Goal: Task Accomplishment & Management: Complete application form

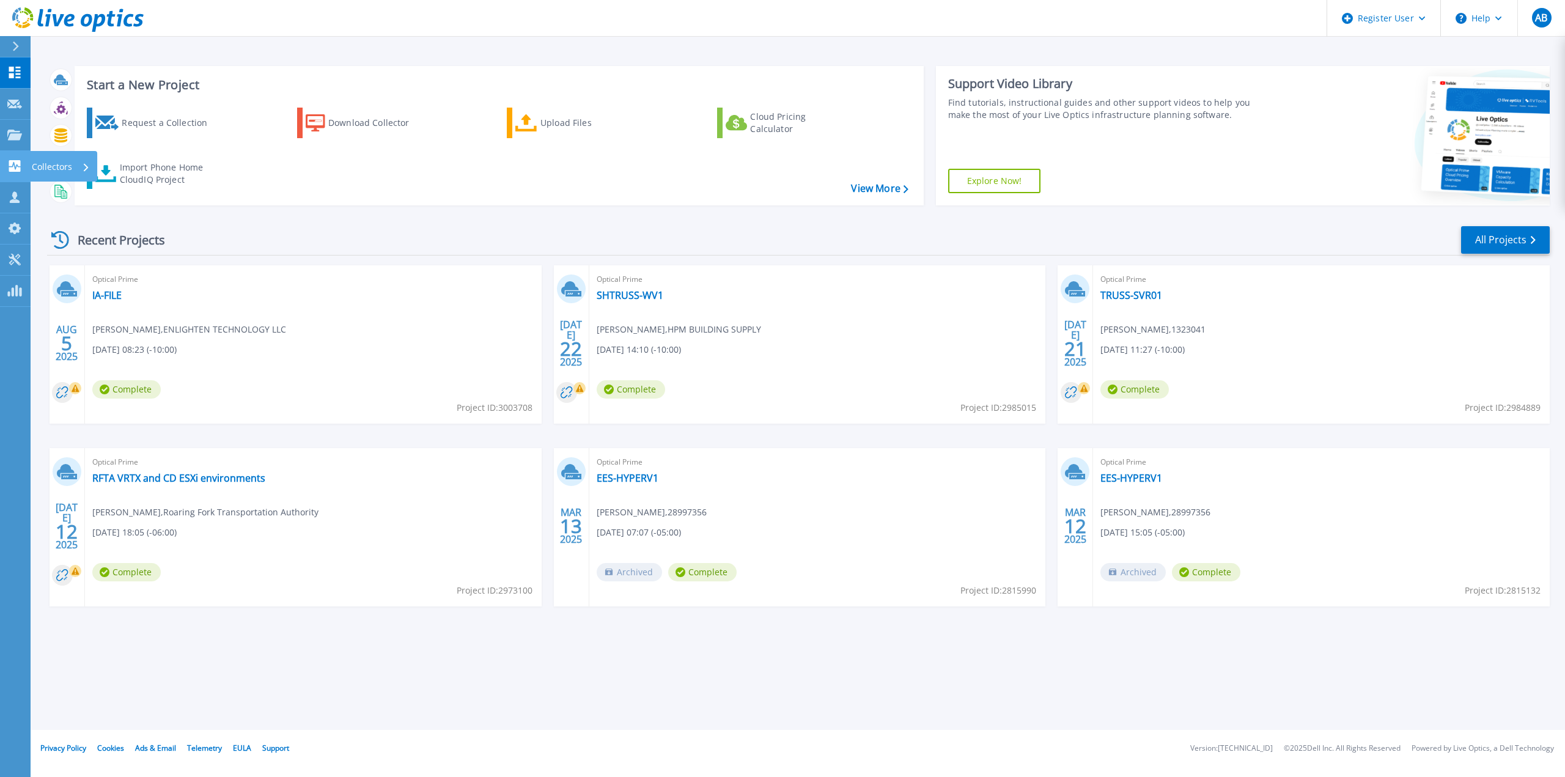
click at [78, 163] on div "Collectors" at bounding box center [61, 167] width 58 height 32
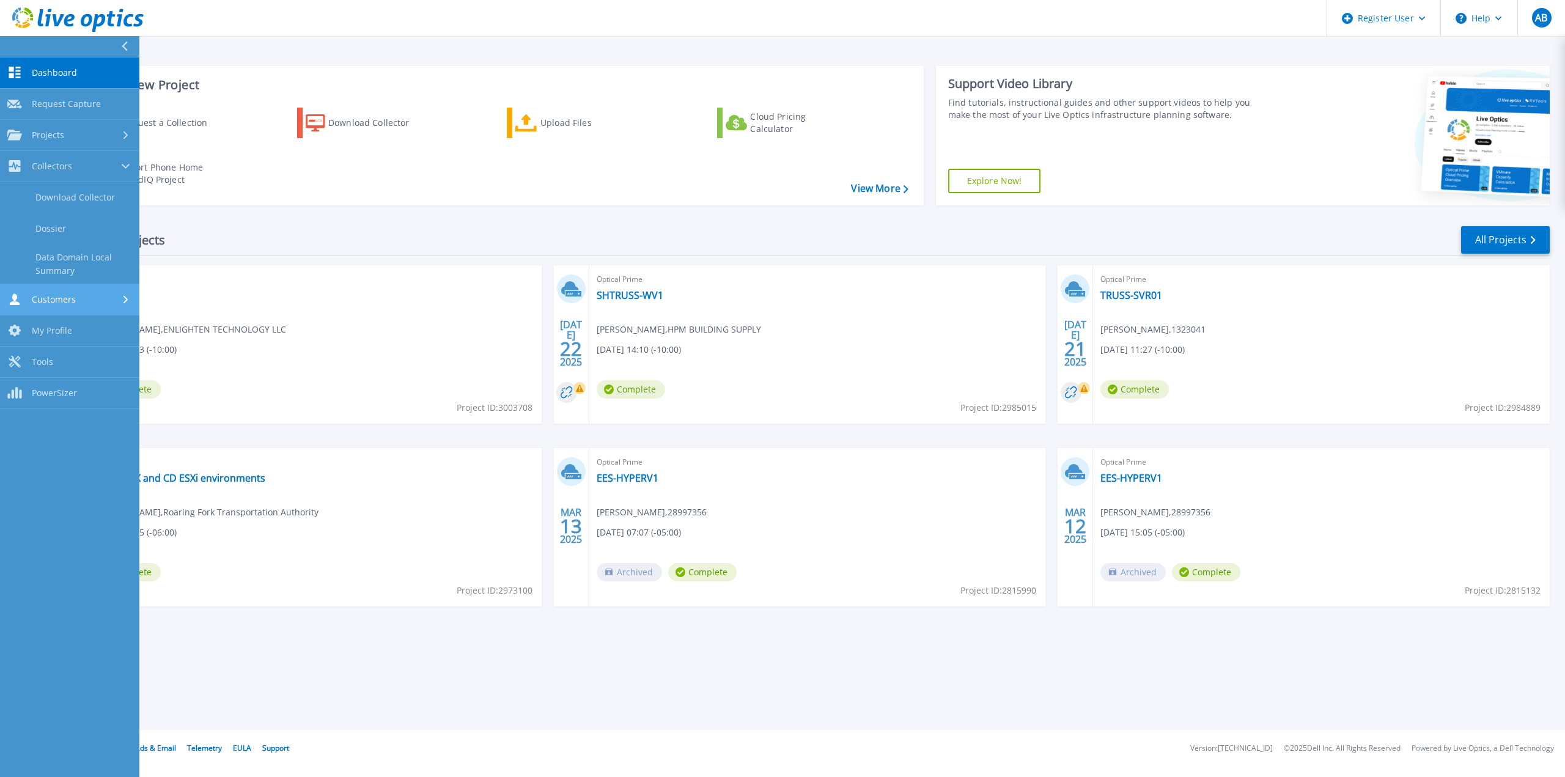
click at [122, 300] on div at bounding box center [127, 300] width 10 height 10
click at [97, 226] on link "Request Capture" at bounding box center [69, 228] width 139 height 31
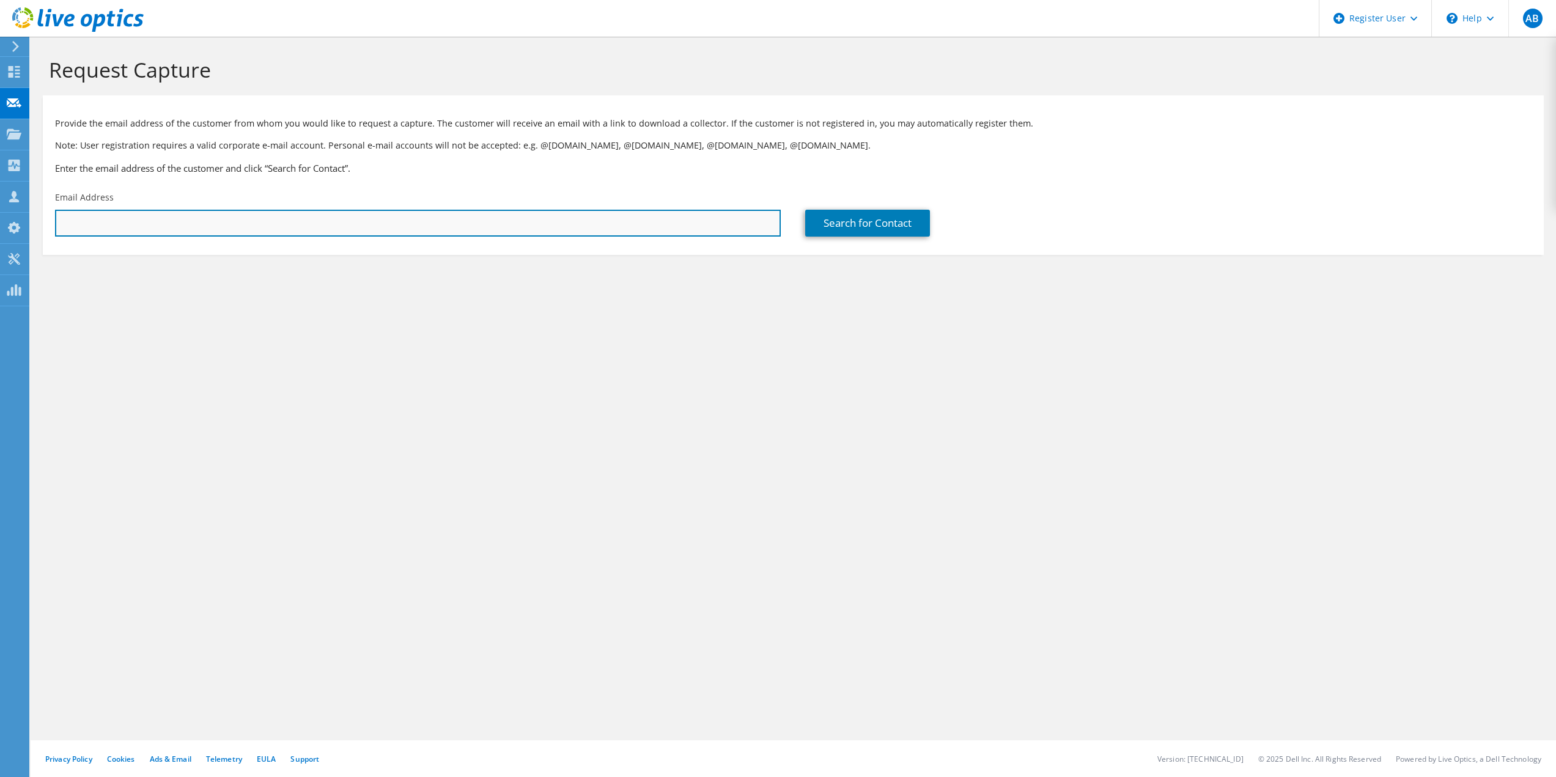
click at [257, 227] on input "text" at bounding box center [417, 223] width 725 height 27
paste input "[PERSON_NAME][EMAIL_ADDRESS][DOMAIN_NAME]"
type input "[PERSON_NAME][EMAIL_ADDRESS][DOMAIN_NAME]"
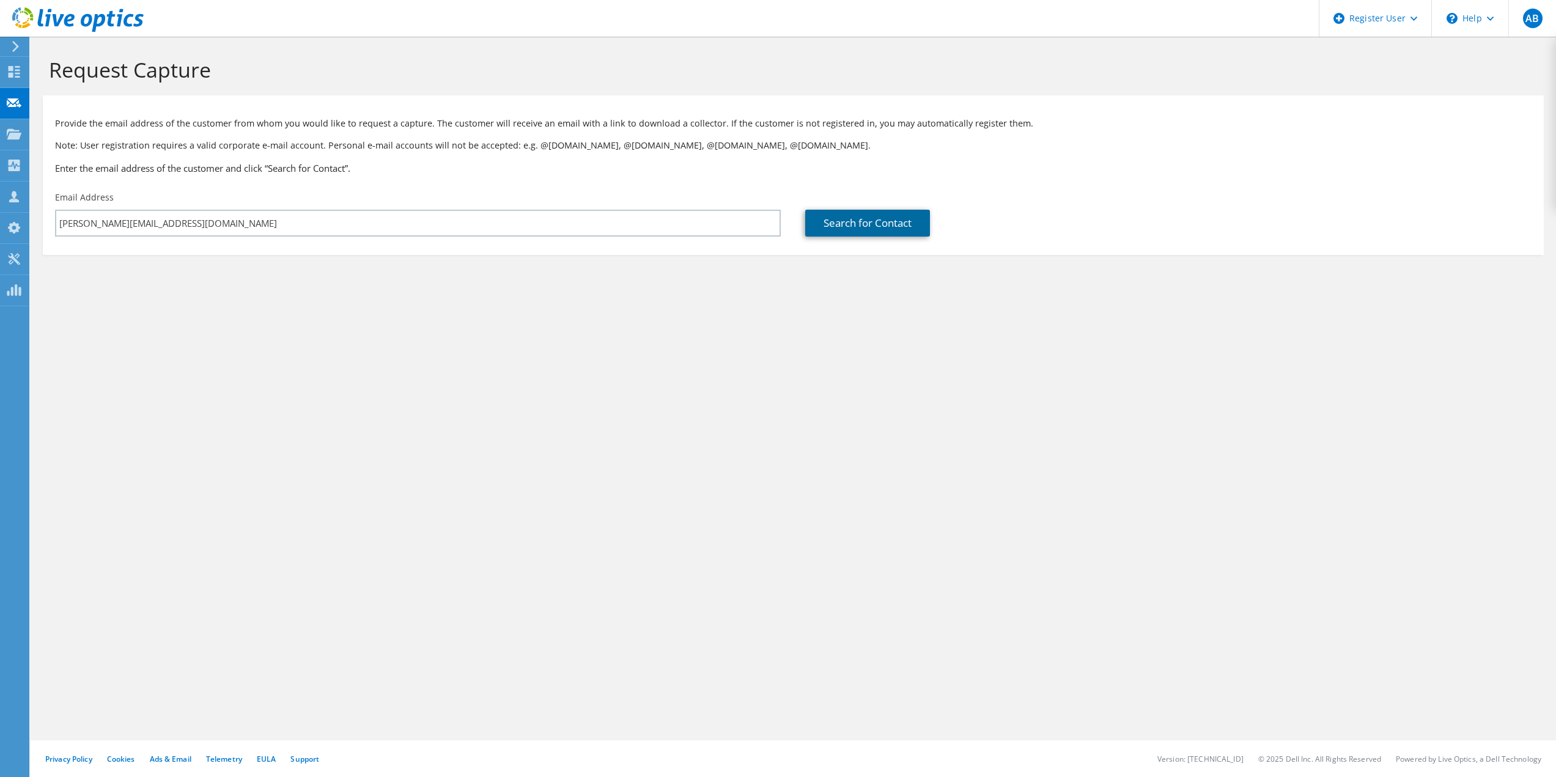
click at [897, 227] on link "Search for Contact" at bounding box center [867, 223] width 125 height 27
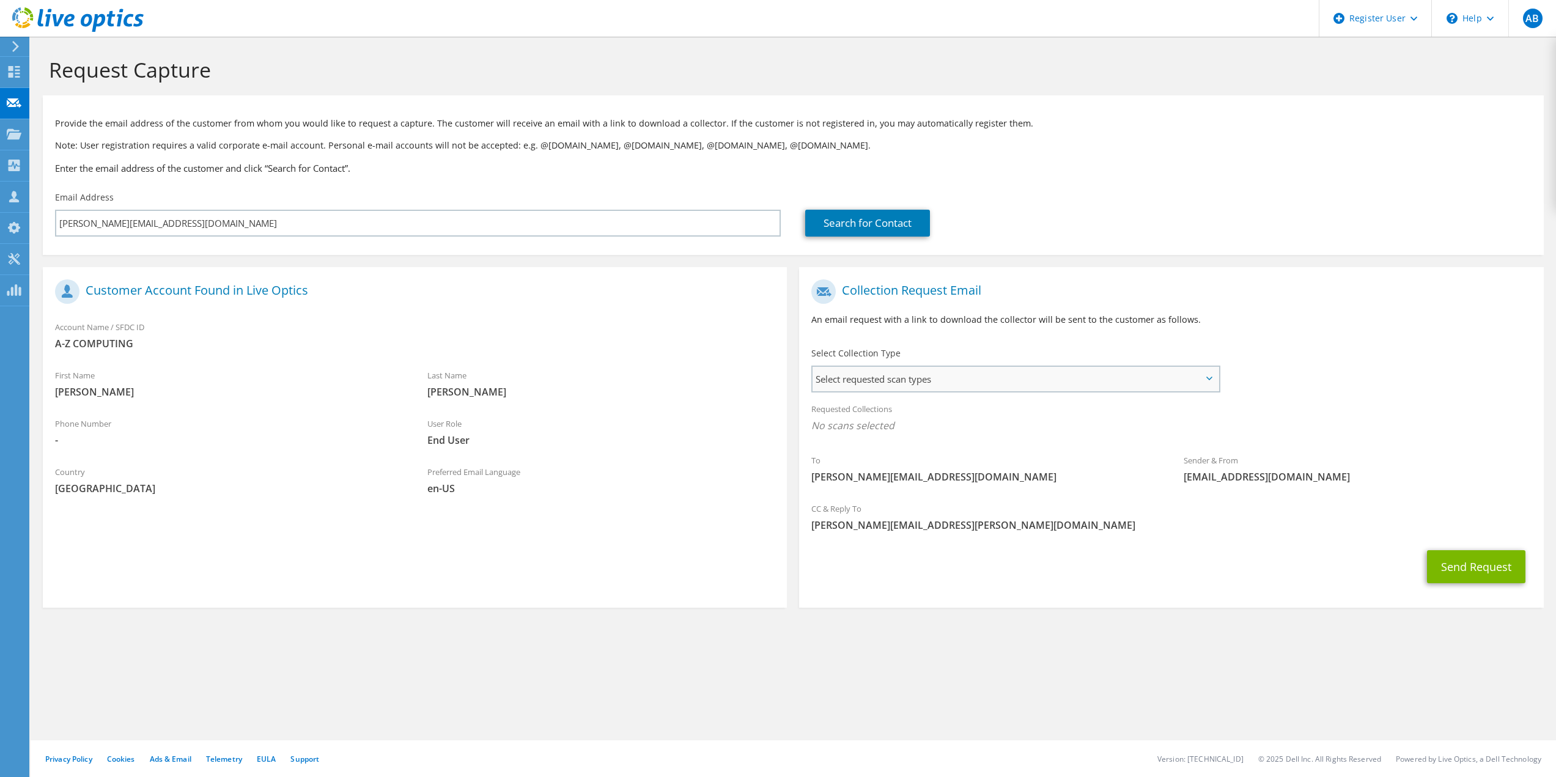
click at [1210, 375] on span "Select requested scan types" at bounding box center [1014, 379] width 405 height 24
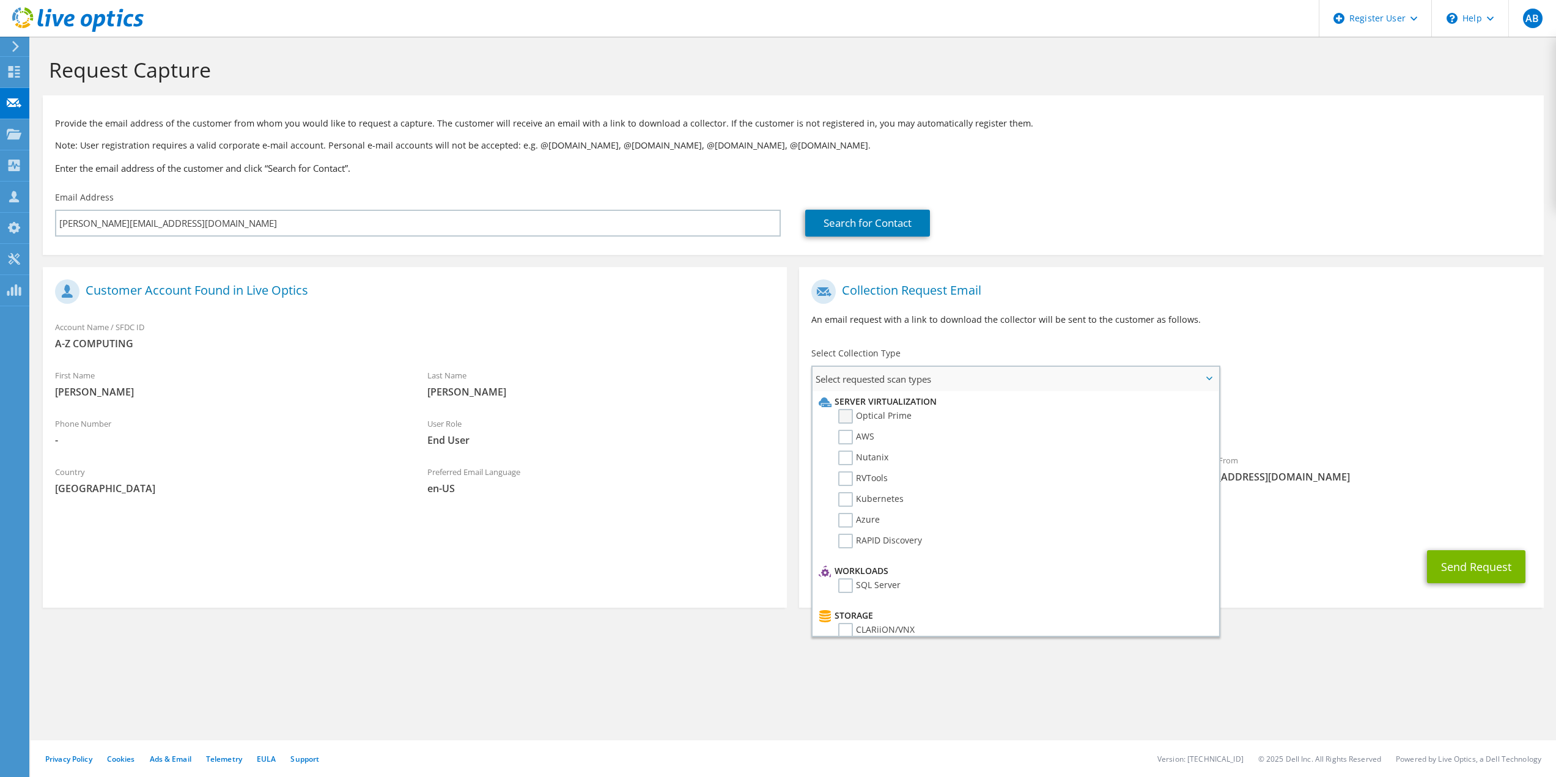
click at [851, 417] on label "Optical Prime" at bounding box center [874, 416] width 73 height 15
click at [0, 0] on input "Optical Prime" at bounding box center [0, 0] width 0 height 0
click at [1409, 464] on div "Sender & From [EMAIL_ADDRESS][DOMAIN_NAME]" at bounding box center [1357, 472] width 372 height 42
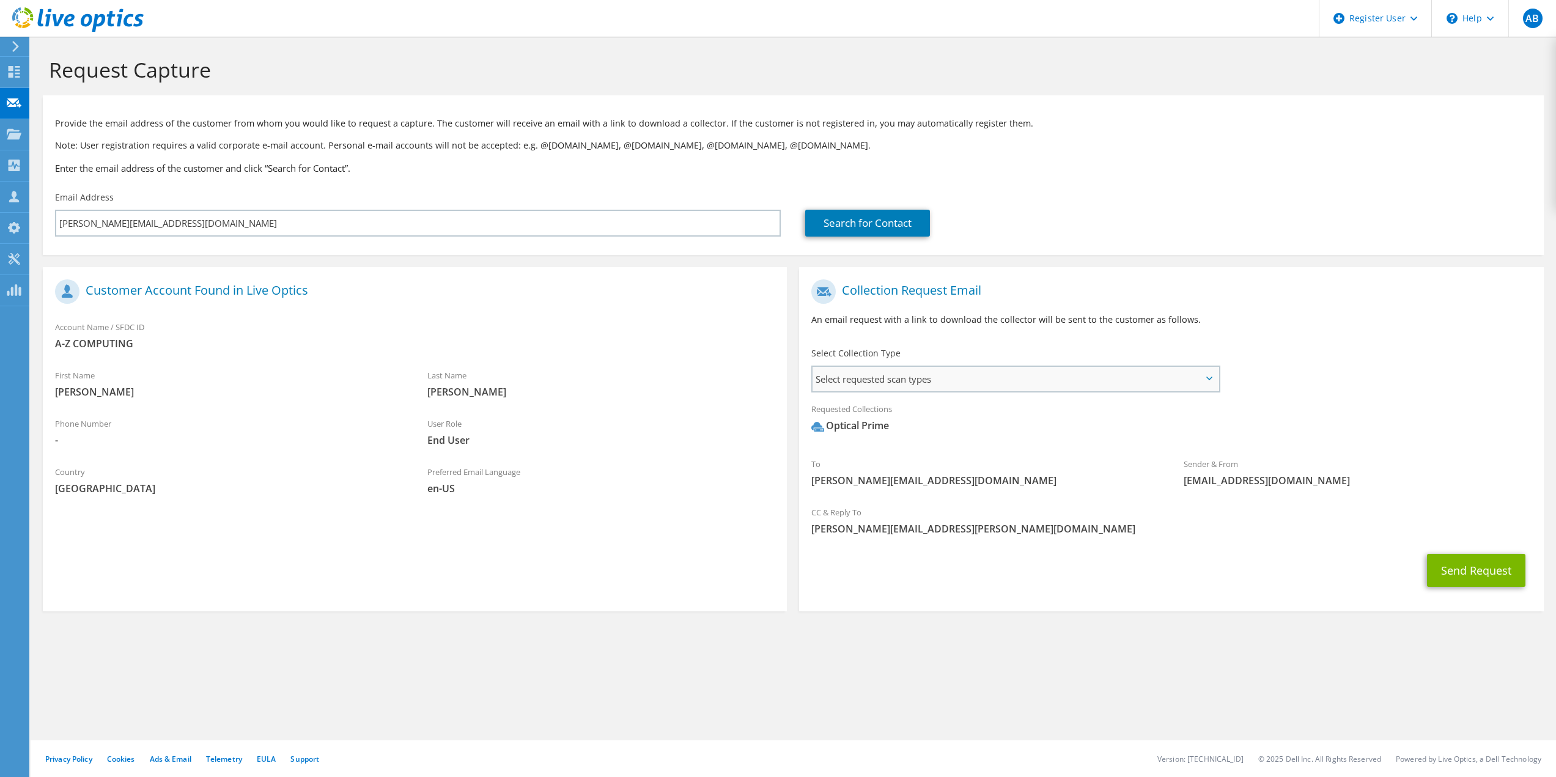
click at [1202, 375] on span "Select requested scan types" at bounding box center [1014, 379] width 405 height 24
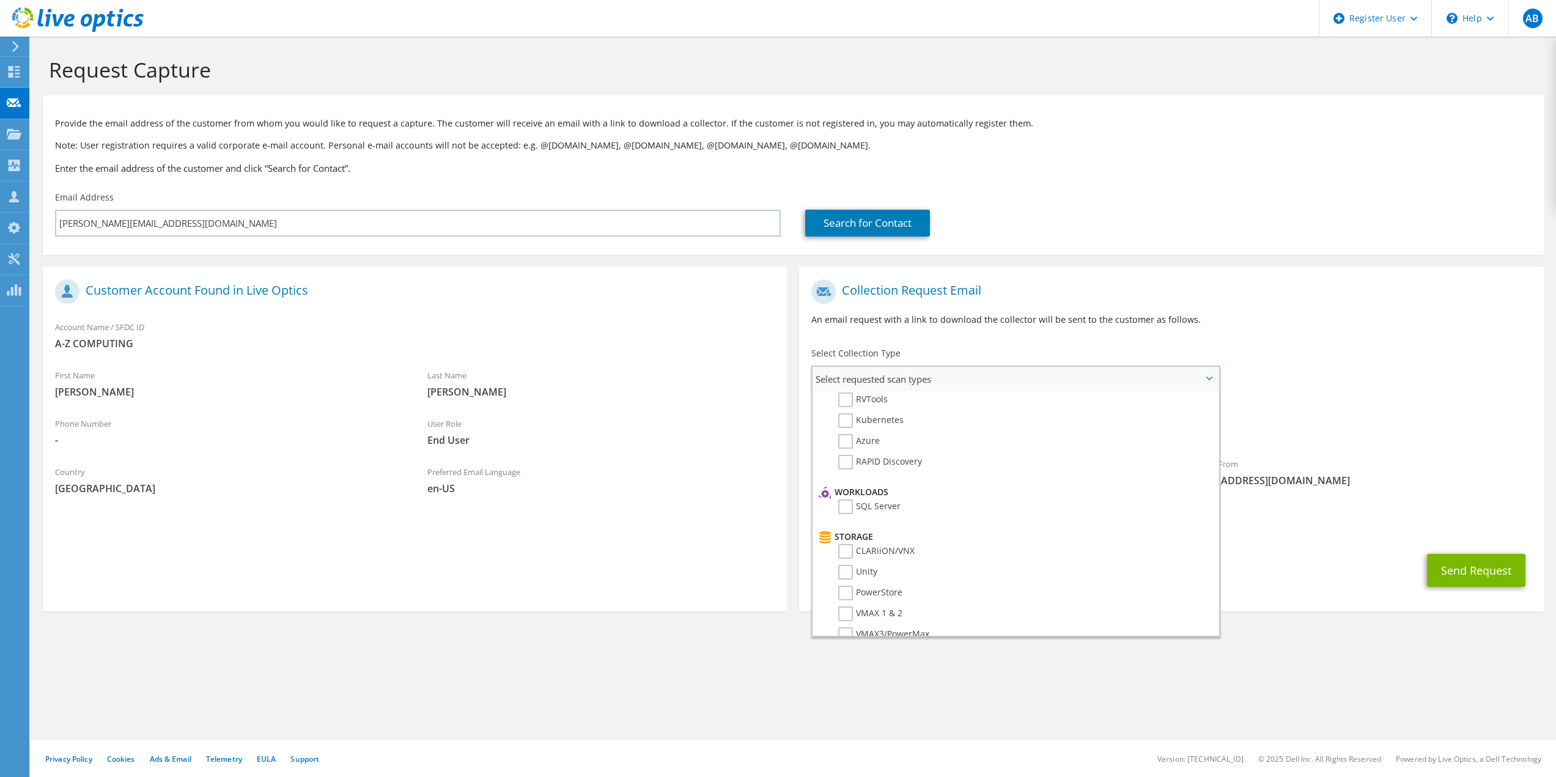
scroll to position [0, 0]
click at [1389, 439] on div "Requested Collections No scans selected Optical Prime" at bounding box center [1171, 420] width 744 height 49
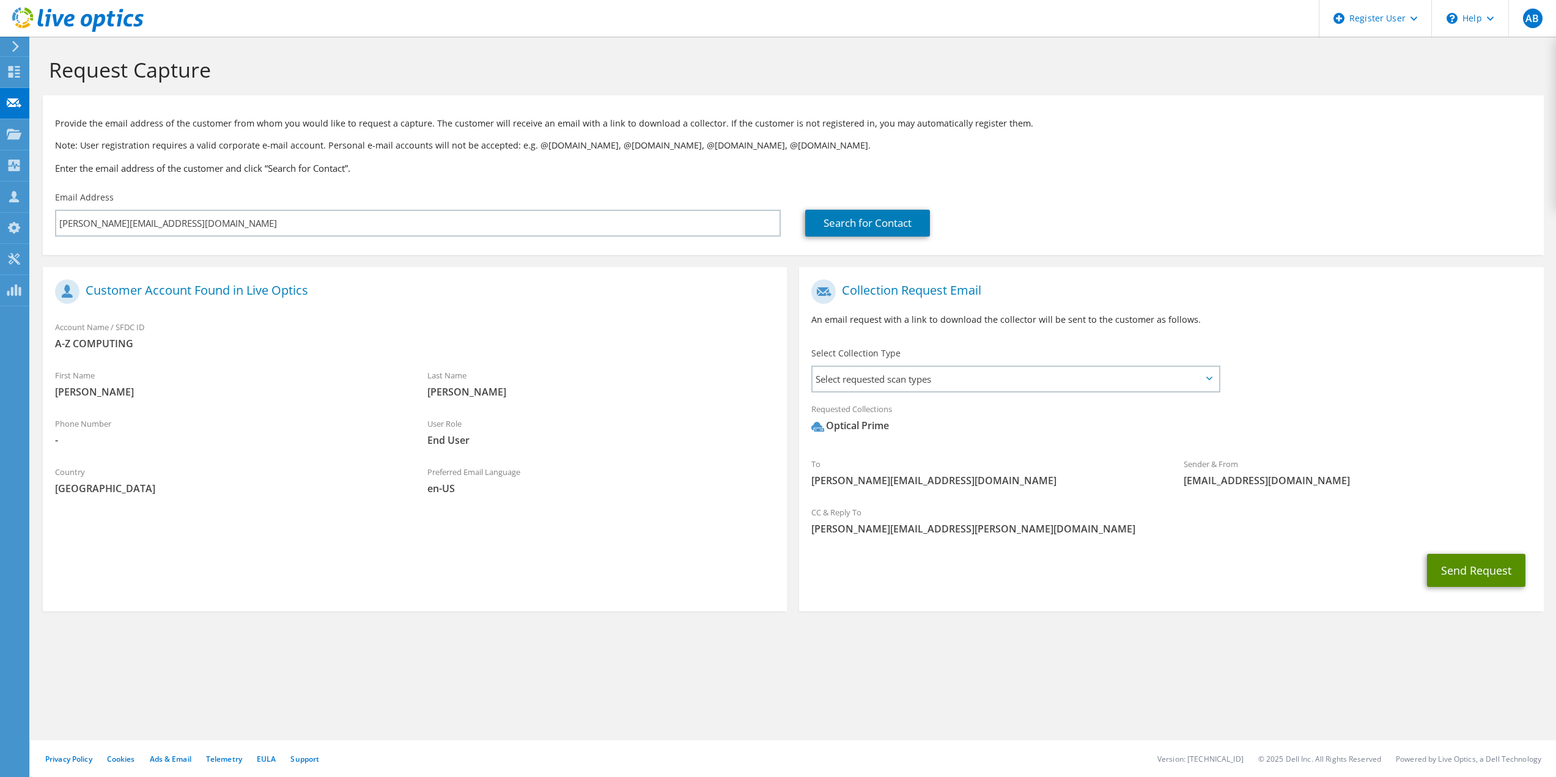
click at [1462, 571] on button "Send Request" at bounding box center [1476, 570] width 98 height 33
